Goal: Transaction & Acquisition: Purchase product/service

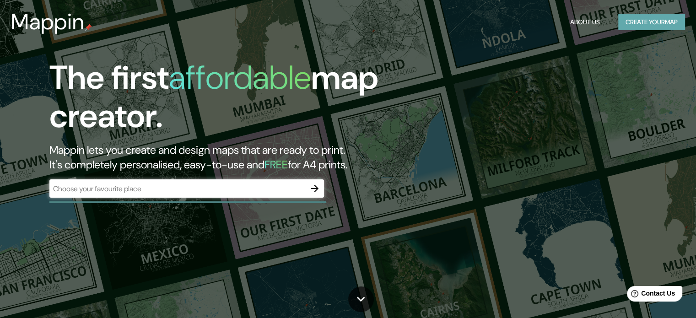
click at [637, 19] on button "Create your map" at bounding box center [651, 22] width 67 height 17
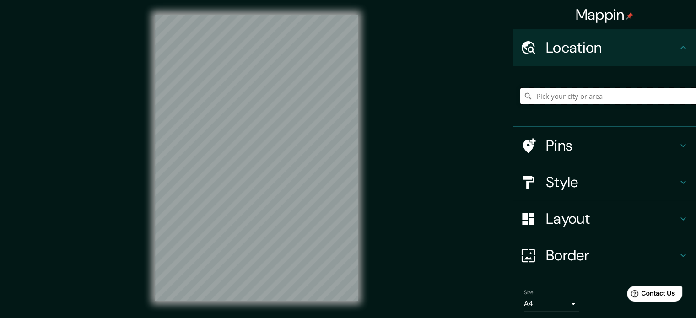
click at [566, 93] on input "Pick your city or area" at bounding box center [608, 96] width 176 height 16
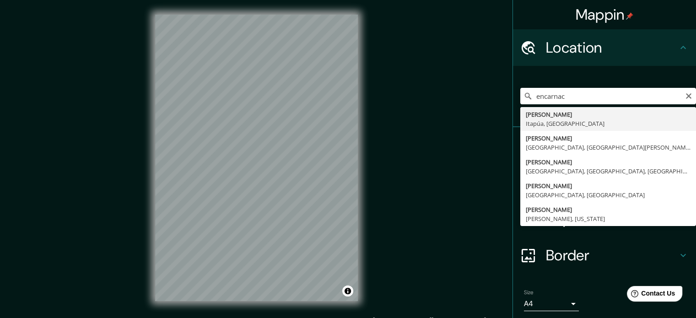
type input "[PERSON_NAME], [GEOGRAPHIC_DATA], [GEOGRAPHIC_DATA]"
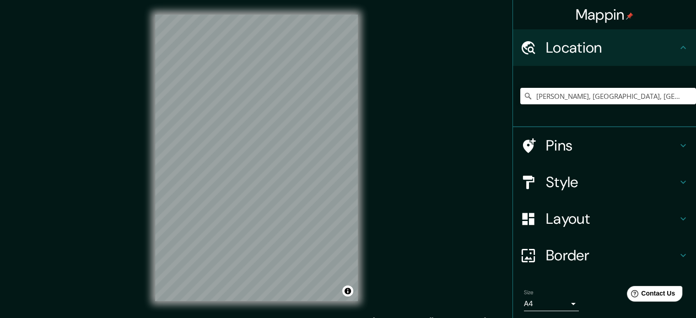
drag, startPoint x: 456, startPoint y: 160, endPoint x: 447, endPoint y: 104, distance: 56.2
click at [456, 160] on div "Mappin Location [GEOGRAPHIC_DATA], [GEOGRAPHIC_DATA], [GEOGRAPHIC_DATA] Pins St…" at bounding box center [348, 165] width 696 height 331
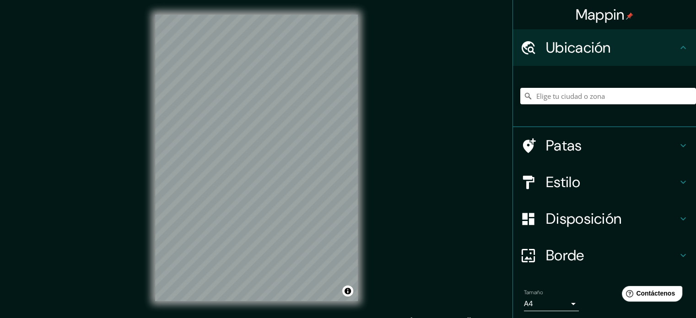
click at [623, 108] on div at bounding box center [608, 96] width 176 height 46
click at [617, 93] on input "Elige tu ciudad o zona" at bounding box center [608, 96] width 176 height 16
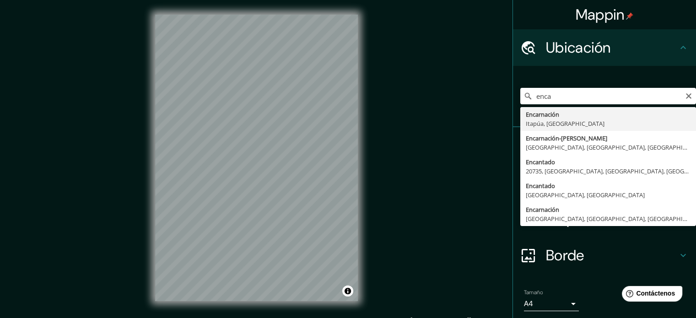
type input "[PERSON_NAME], [GEOGRAPHIC_DATA], [GEOGRAPHIC_DATA]"
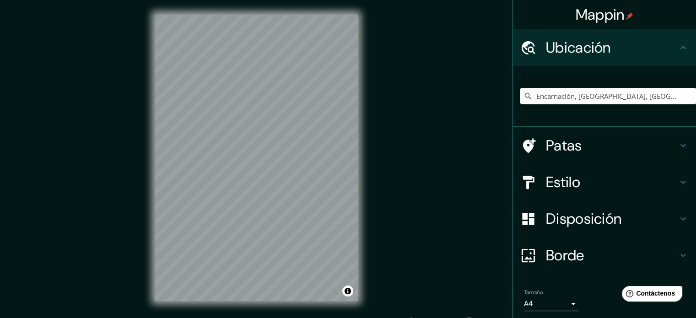
click at [660, 184] on h4 "Estilo" at bounding box center [612, 182] width 132 height 18
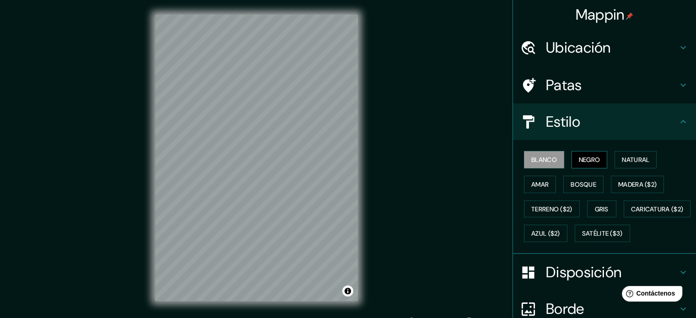
click at [580, 160] on font "Negro" at bounding box center [590, 160] width 22 height 8
click at [625, 157] on font "Natural" at bounding box center [635, 160] width 27 height 8
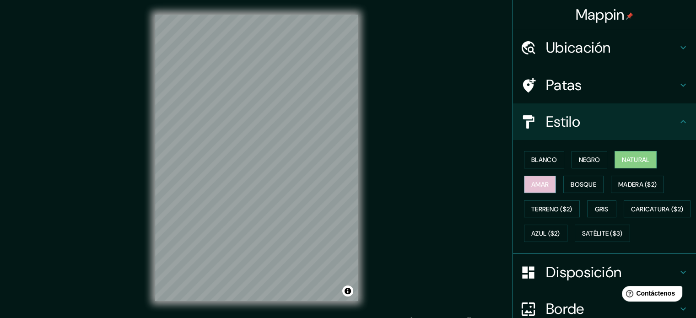
click at [540, 183] on font "Amar" at bounding box center [539, 184] width 17 height 8
click at [571, 183] on font "Bosque" at bounding box center [584, 184] width 26 height 8
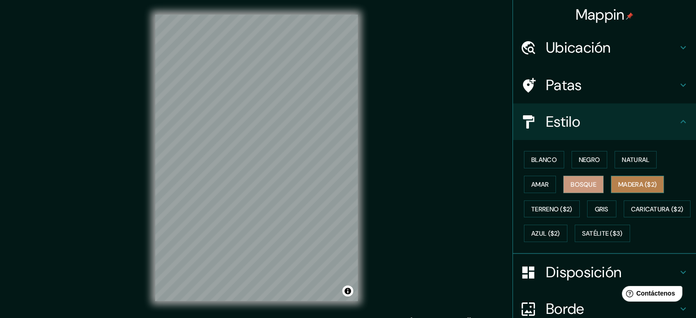
click at [618, 180] on font "Madera ($2)" at bounding box center [637, 184] width 38 height 8
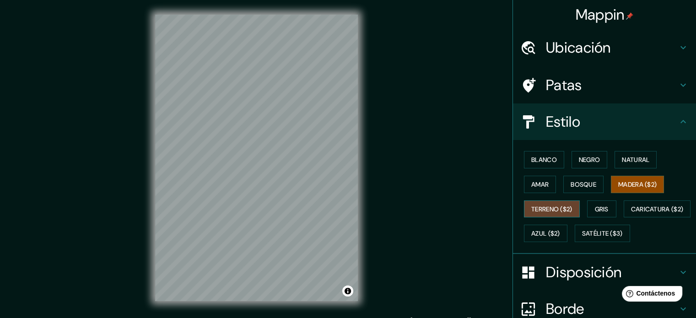
click at [558, 203] on font "Terreno ($2)" at bounding box center [551, 209] width 41 height 12
click at [595, 208] on font "Gris" at bounding box center [602, 209] width 14 height 8
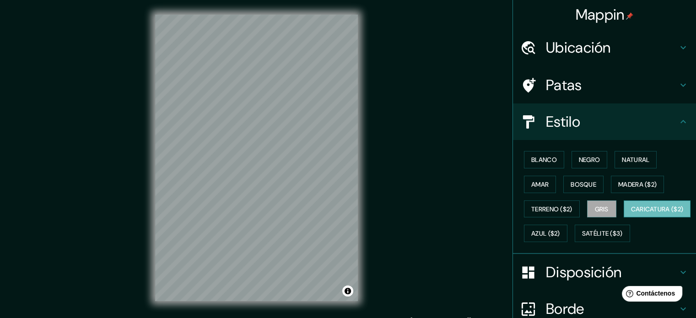
click at [631, 213] on font "Caricatura ($2)" at bounding box center [657, 209] width 53 height 8
click at [582, 239] on font "Satélite ($3)" at bounding box center [602, 234] width 41 height 12
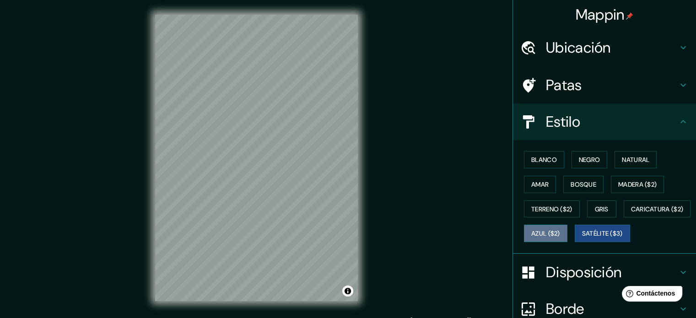
click at [560, 231] on font "Azul ($2)" at bounding box center [545, 234] width 29 height 8
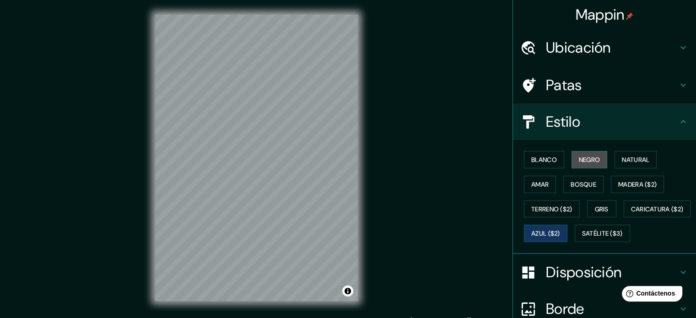
click at [593, 159] on font "Negro" at bounding box center [590, 160] width 22 height 8
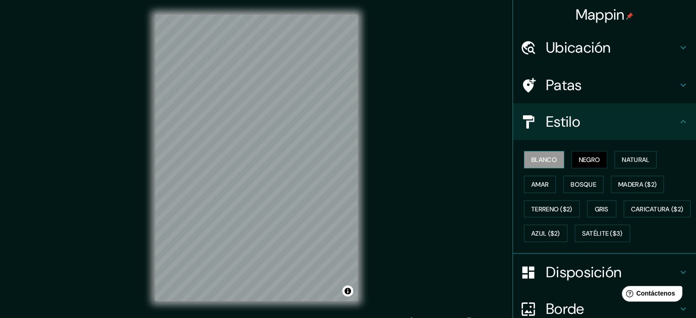
click at [553, 162] on button "Blanco" at bounding box center [544, 159] width 40 height 17
click at [622, 154] on font "Natural" at bounding box center [635, 160] width 27 height 12
click at [588, 86] on h4 "Patas" at bounding box center [612, 85] width 132 height 18
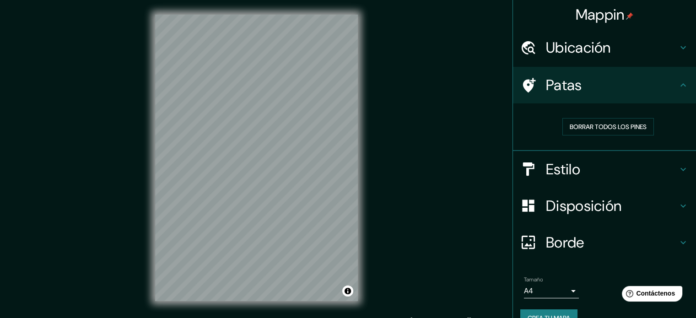
click at [586, 89] on h4 "Patas" at bounding box center [612, 85] width 132 height 18
click at [590, 237] on h4 "Borde" at bounding box center [612, 242] width 132 height 18
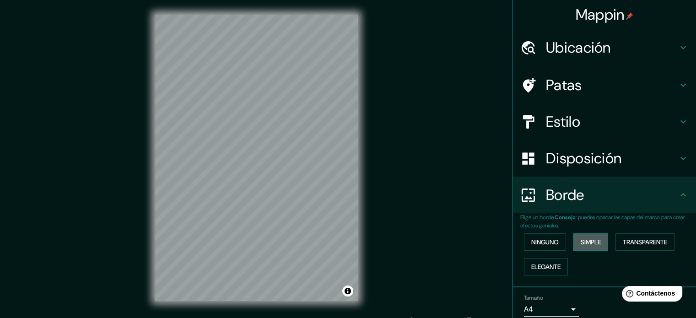
click at [586, 240] on font "Simple" at bounding box center [591, 242] width 20 height 8
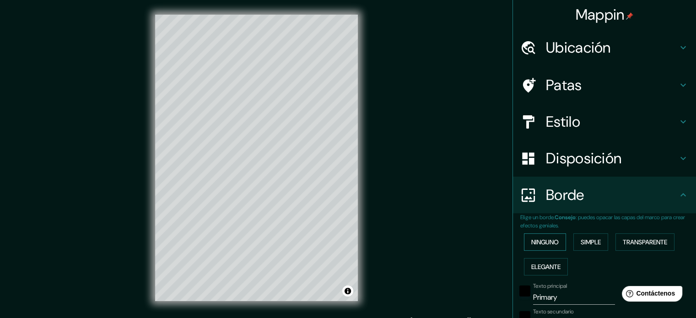
click at [551, 243] on font "Ninguno" at bounding box center [544, 242] width 27 height 8
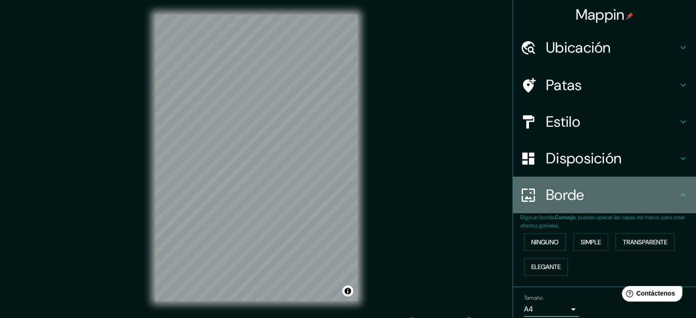
click at [567, 193] on font "Borde" at bounding box center [565, 194] width 38 height 19
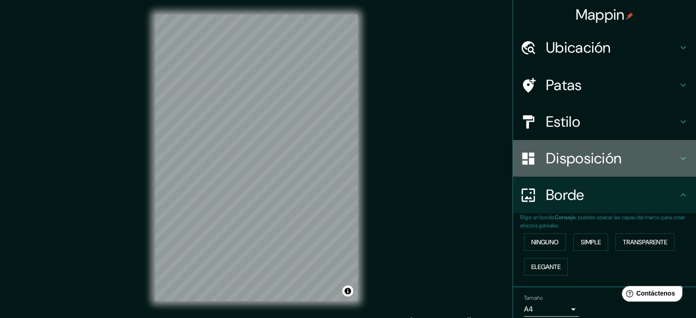
click at [568, 153] on font "Disposición" at bounding box center [584, 158] width 76 height 19
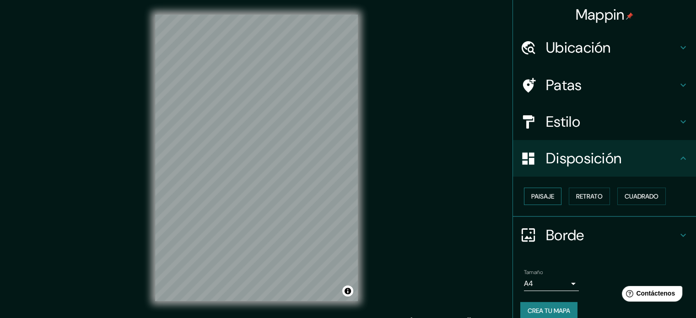
click at [549, 196] on button "Paisaje" at bounding box center [543, 196] width 38 height 17
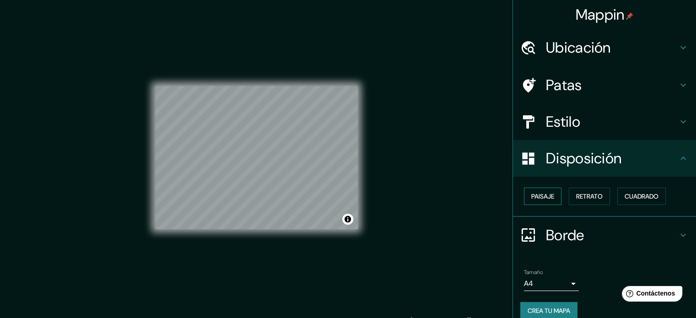
click at [549, 196] on button "Paisaje" at bounding box center [543, 196] width 38 height 17
click at [585, 195] on font "Retrato" at bounding box center [589, 196] width 27 height 8
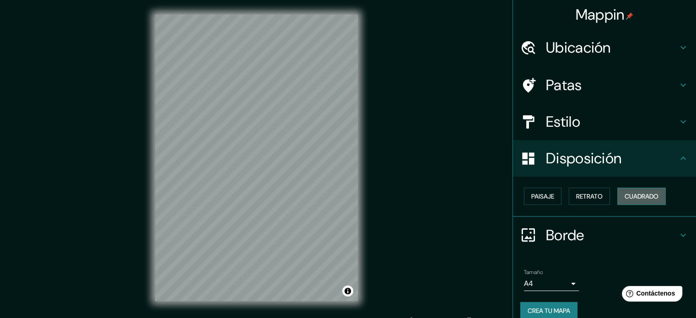
click at [628, 199] on font "Cuadrado" at bounding box center [642, 196] width 34 height 8
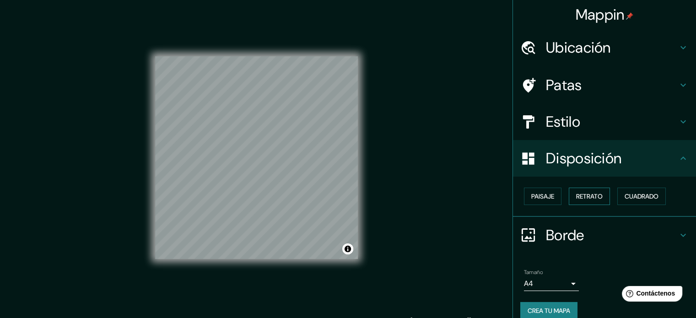
click at [591, 196] on font "Retrato" at bounding box center [589, 196] width 27 height 8
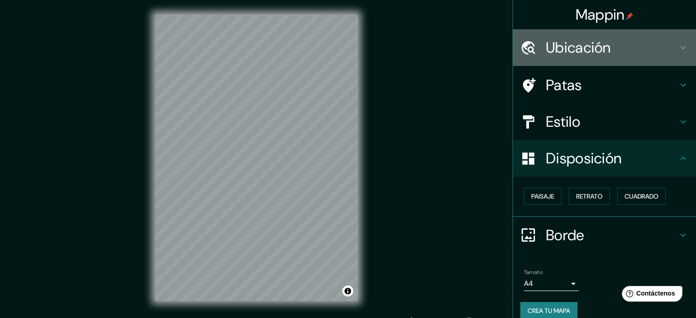
click at [616, 42] on h4 "Ubicación" at bounding box center [612, 47] width 132 height 18
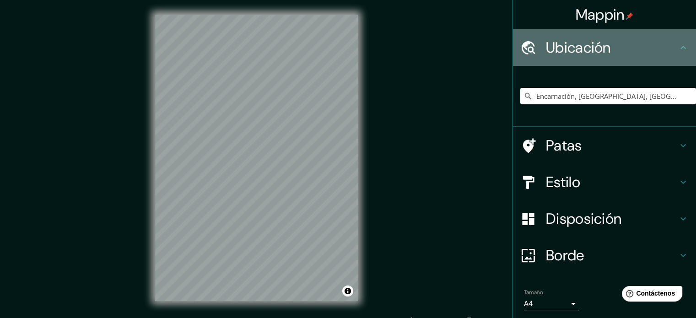
click at [615, 49] on h4 "Ubicación" at bounding box center [612, 47] width 132 height 18
drag, startPoint x: 681, startPoint y: 43, endPoint x: 677, endPoint y: 47, distance: 4.9
click at [681, 44] on icon at bounding box center [683, 47] width 11 height 11
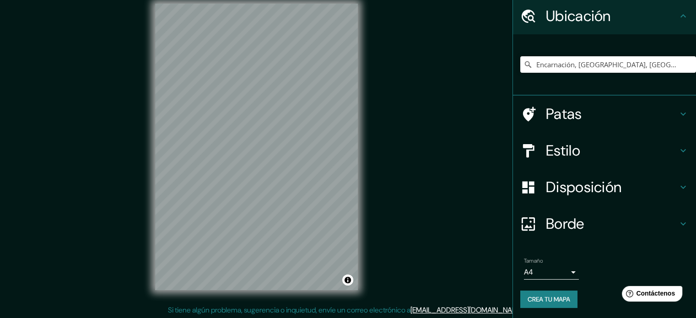
scroll to position [12, 0]
click at [545, 296] on font "Crea tu mapa" at bounding box center [549, 299] width 43 height 8
click at [548, 298] on font "Crea tu mapa" at bounding box center [549, 299] width 43 height 8
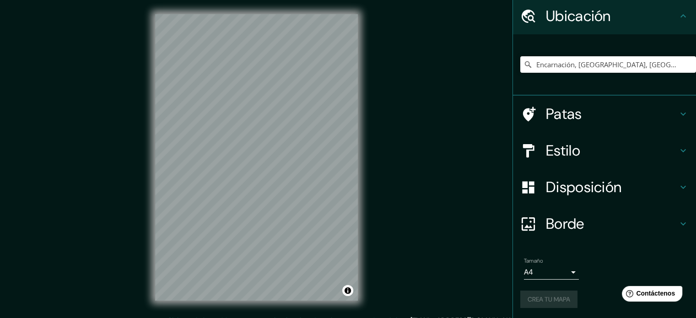
scroll to position [0, 0]
